Goal: Information Seeking & Learning: Learn about a topic

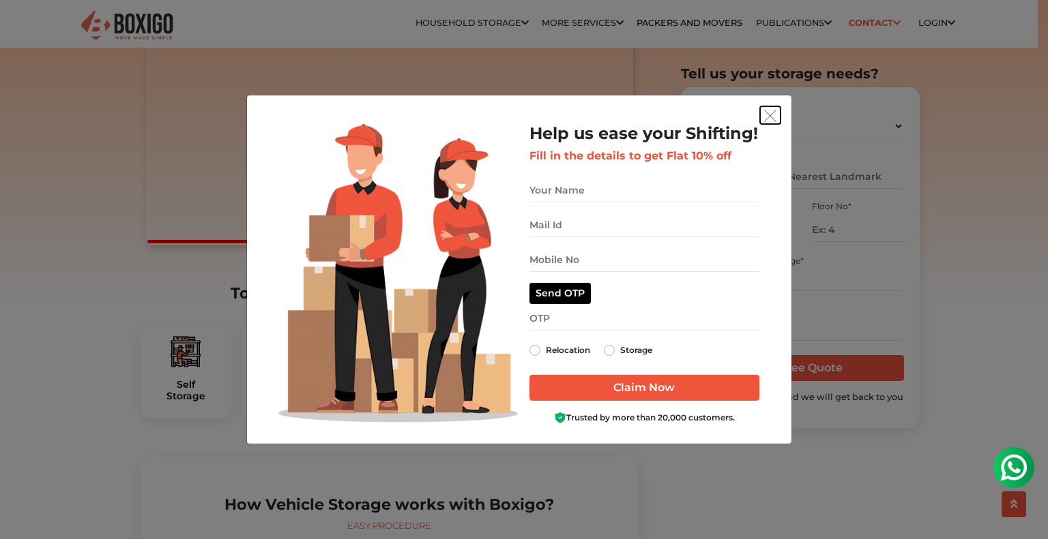
click at [773, 114] on img "get free quote dialog" at bounding box center [770, 116] width 12 height 12
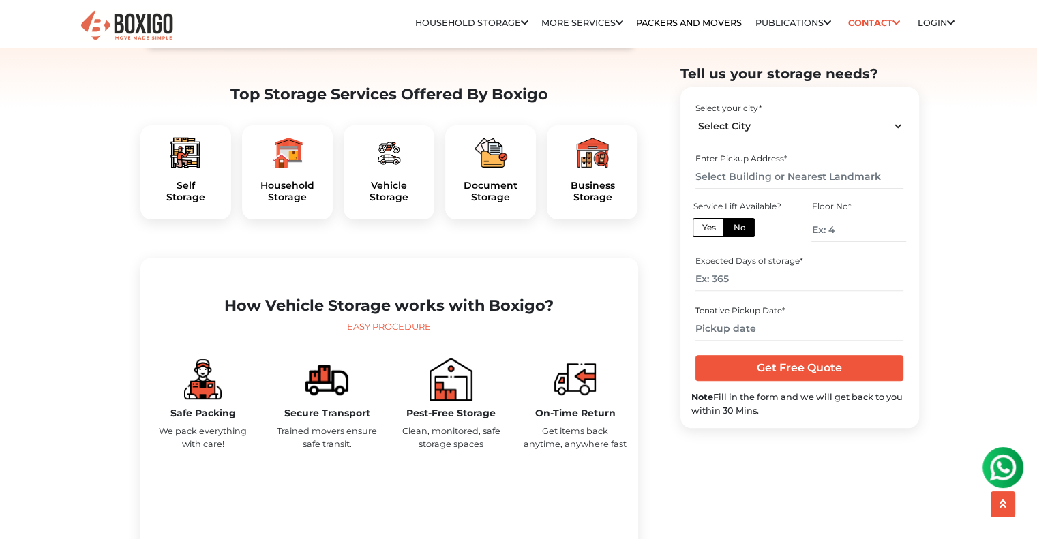
scroll to position [409, 0]
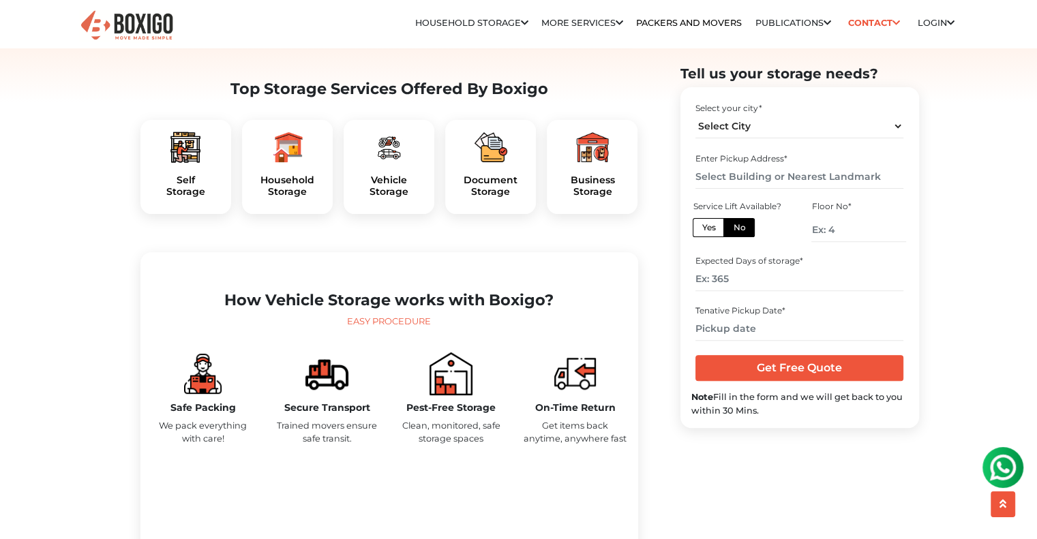
click at [383, 164] on img at bounding box center [388, 147] width 33 height 33
click at [387, 198] on h5 "Vehicle Storage" at bounding box center [389, 186] width 69 height 23
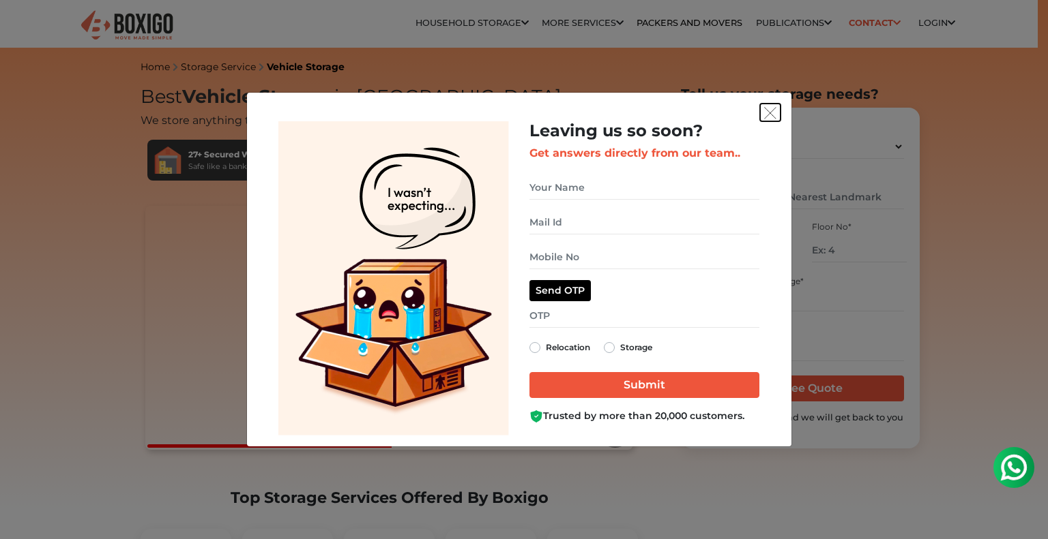
click at [769, 111] on img "get free quote dialog" at bounding box center [770, 113] width 12 height 12
